Goal: Information Seeking & Learning: Learn about a topic

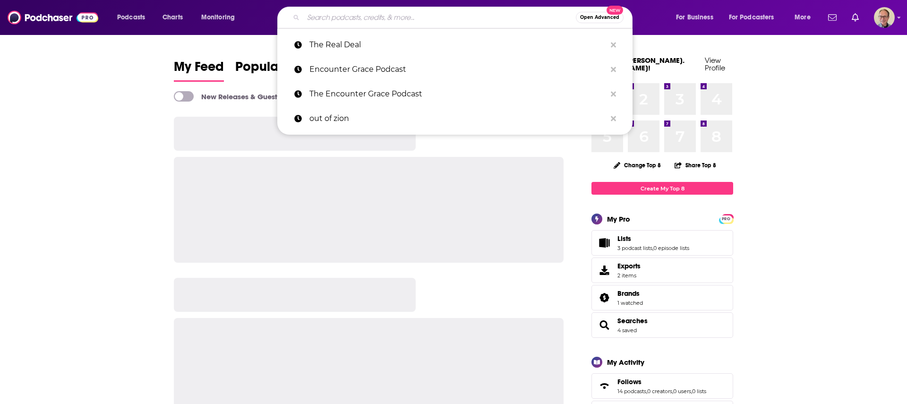
click at [417, 20] on input "Search podcasts, credits, & more..." at bounding box center [439, 17] width 273 height 15
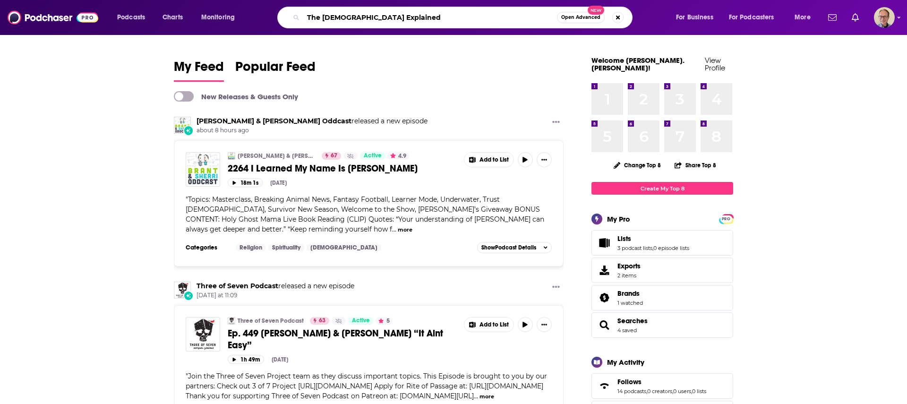
type input "The [DEMOGRAPHIC_DATA] Explained"
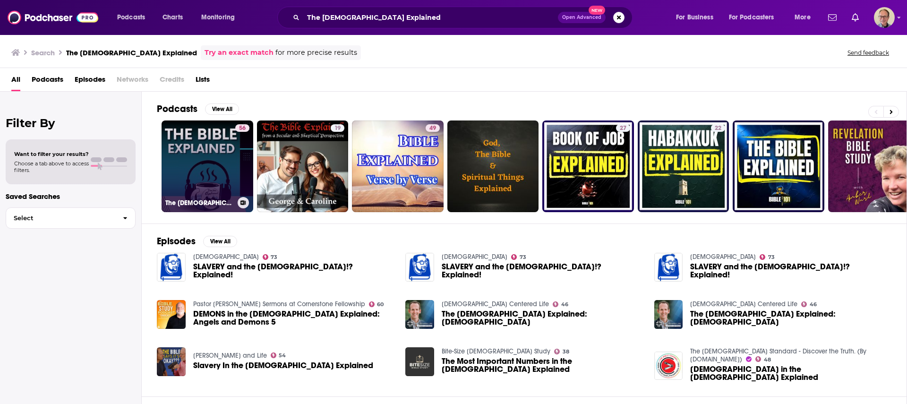
click at [206, 148] on link "56 The [DEMOGRAPHIC_DATA] Explained" at bounding box center [208, 166] width 92 height 92
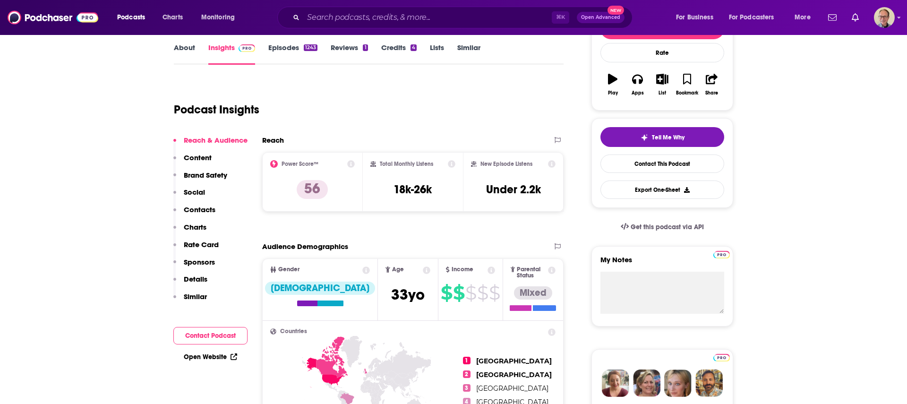
scroll to position [139, 0]
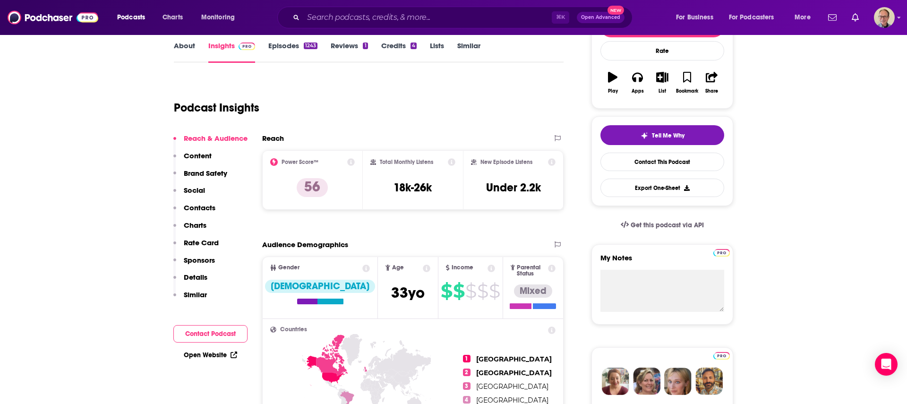
click at [184, 42] on link "About" at bounding box center [184, 52] width 21 height 22
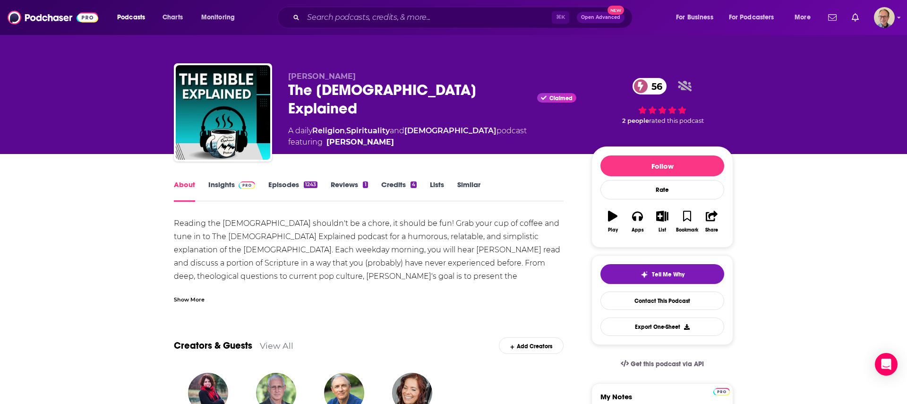
click at [221, 182] on link "Insights" at bounding box center [231, 191] width 47 height 22
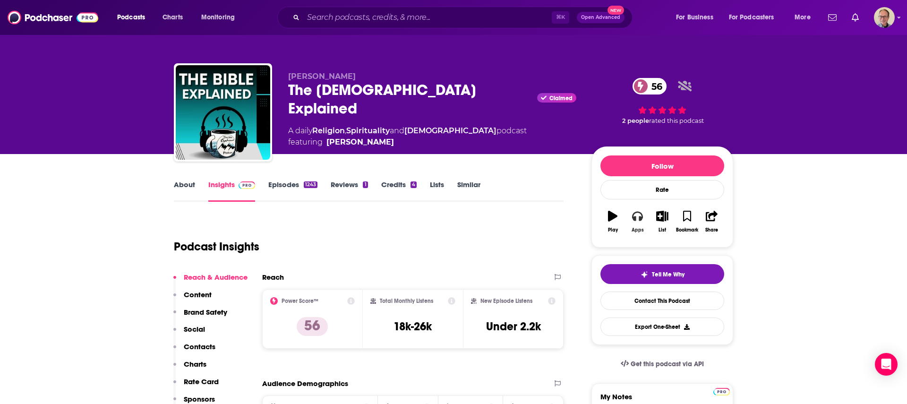
click at [636, 217] on icon "button" at bounding box center [637, 216] width 10 height 10
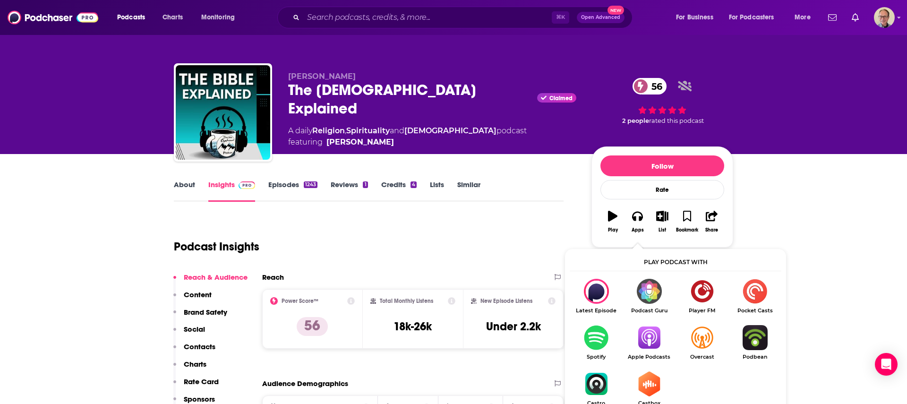
click at [650, 344] on img "Show Listen On dropdown" at bounding box center [649, 337] width 53 height 25
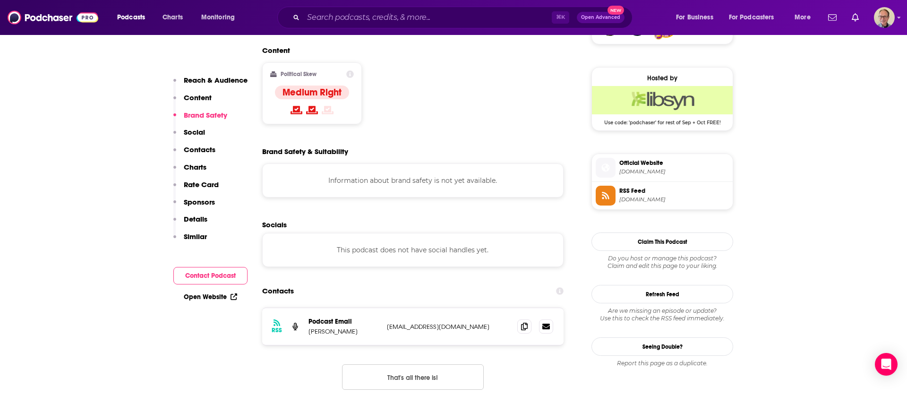
scroll to position [746, 0]
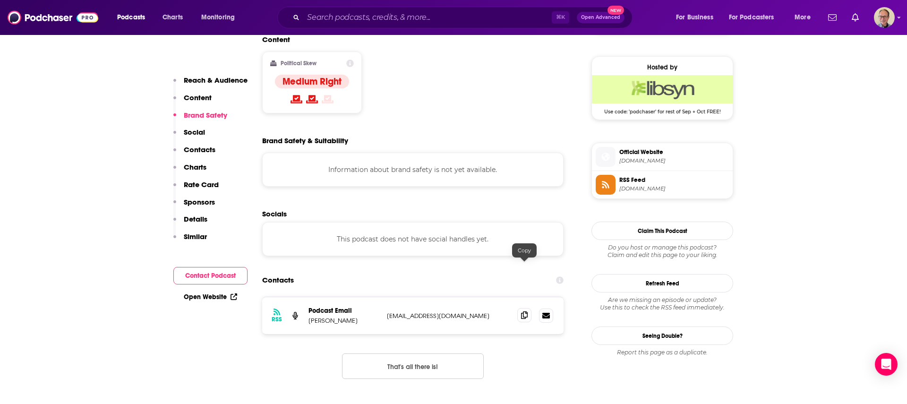
click at [523, 311] on icon at bounding box center [524, 315] width 7 height 8
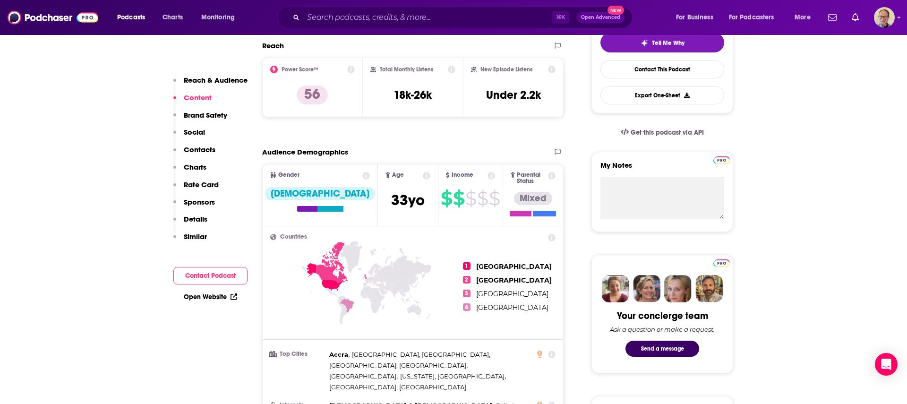
scroll to position [230, 0]
